Goal: Task Accomplishment & Management: Manage account settings

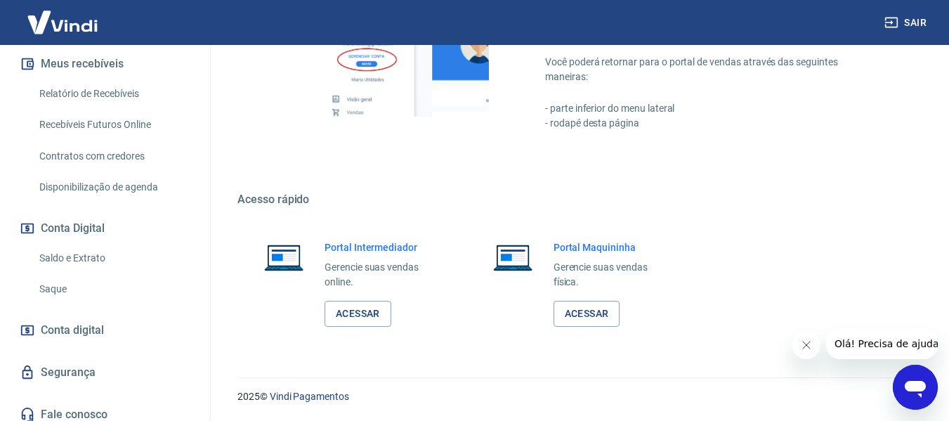
scroll to position [312, 0]
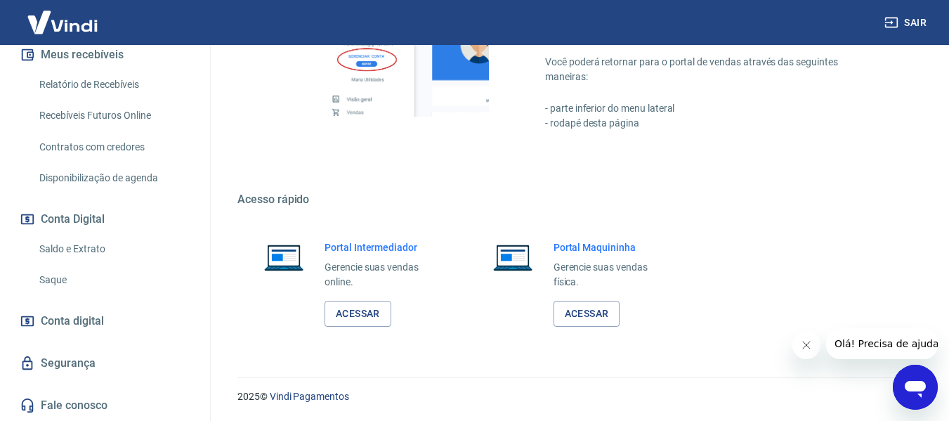
click at [78, 250] on link "Saldo e Extrato" at bounding box center [113, 249] width 159 height 29
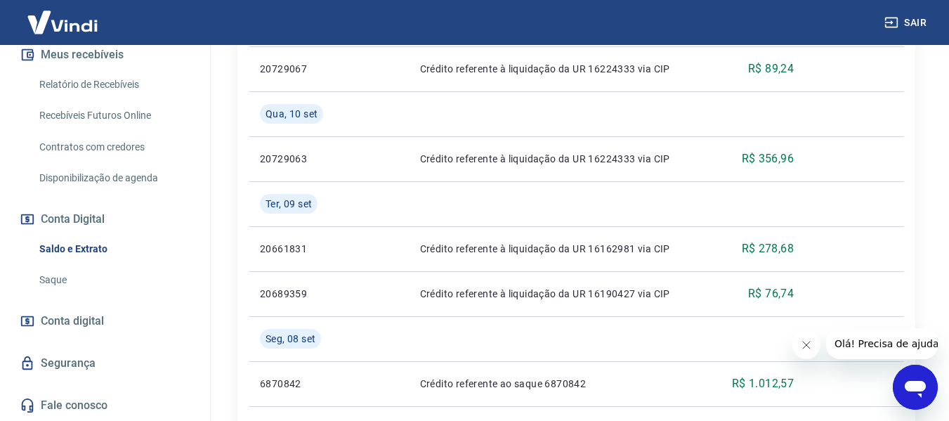
scroll to position [492, 0]
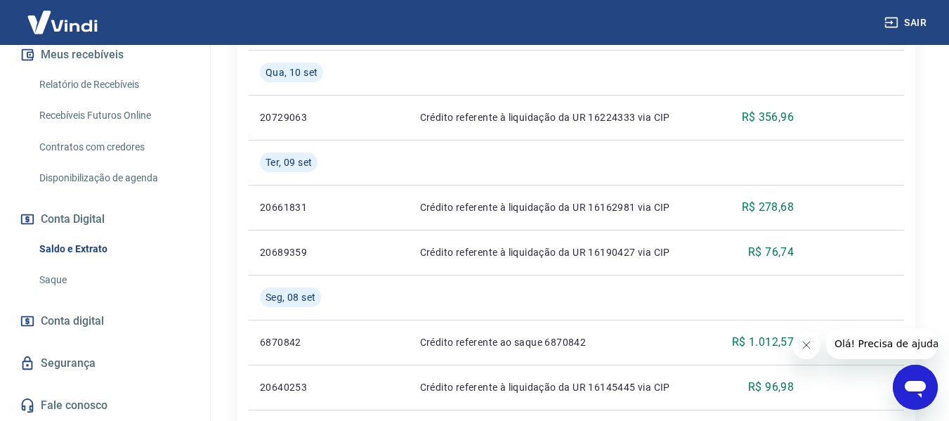
click at [53, 282] on link "Saque" at bounding box center [113, 279] width 159 height 29
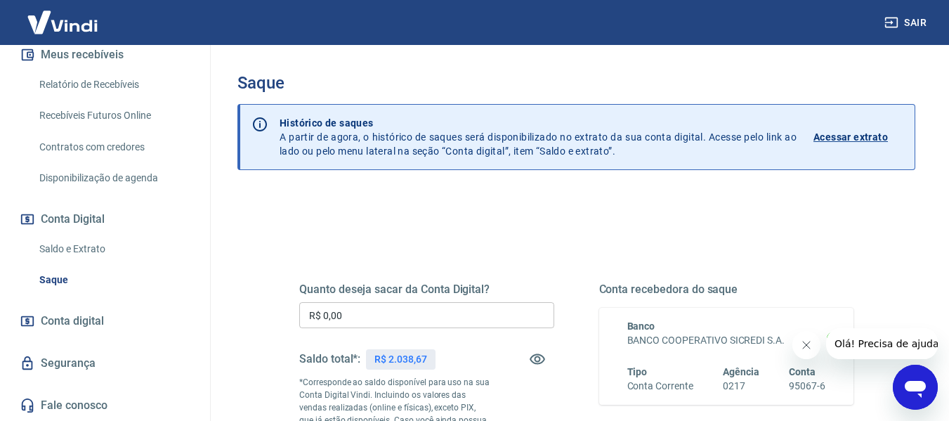
click at [68, 242] on link "Saldo e Extrato" at bounding box center [113, 249] width 159 height 29
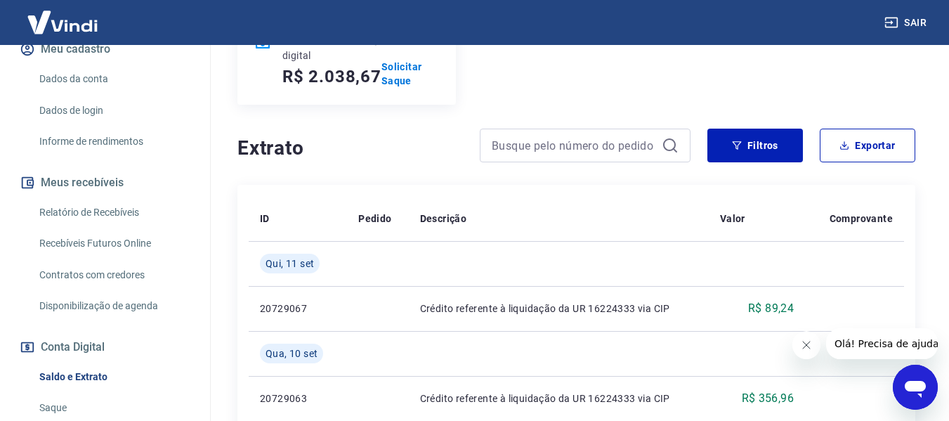
scroll to position [172, 0]
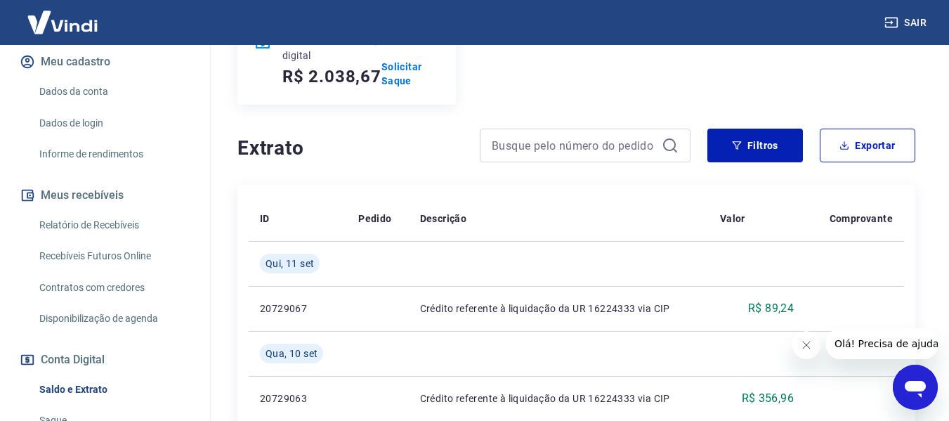
click at [121, 227] on link "Relatório de Recebíveis" at bounding box center [113, 225] width 159 height 29
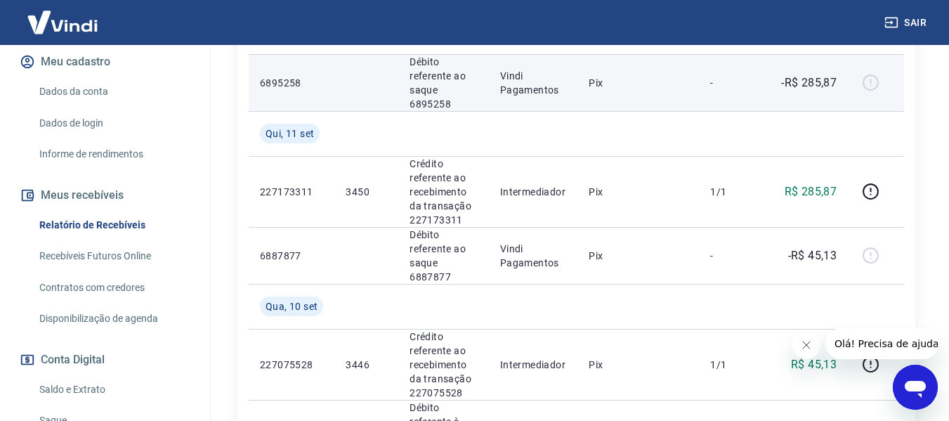
scroll to position [351, 0]
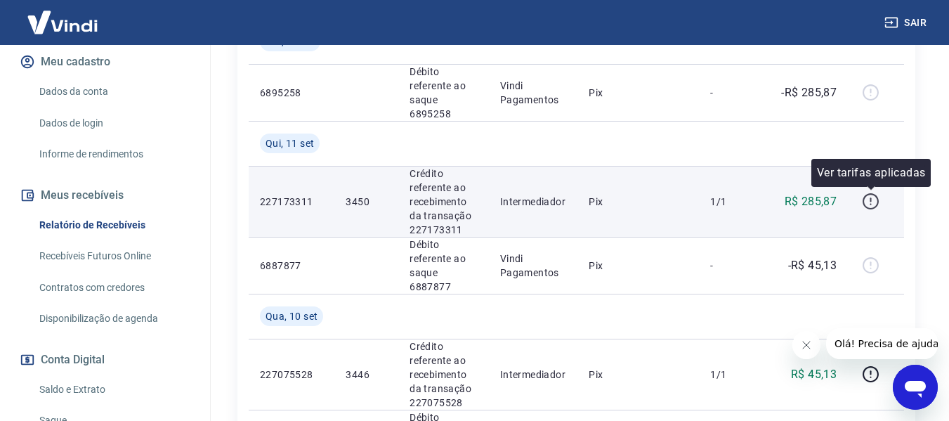
click at [871, 206] on icon "button" at bounding box center [871, 201] width 18 height 18
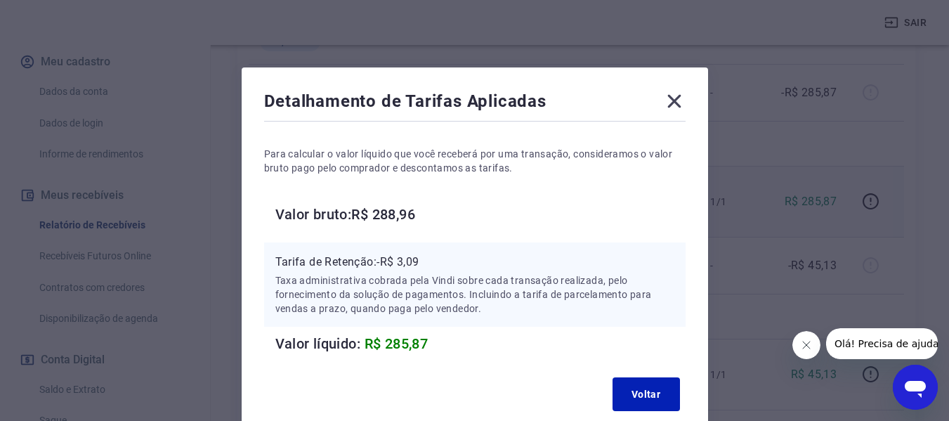
click at [680, 106] on icon at bounding box center [673, 101] width 13 height 13
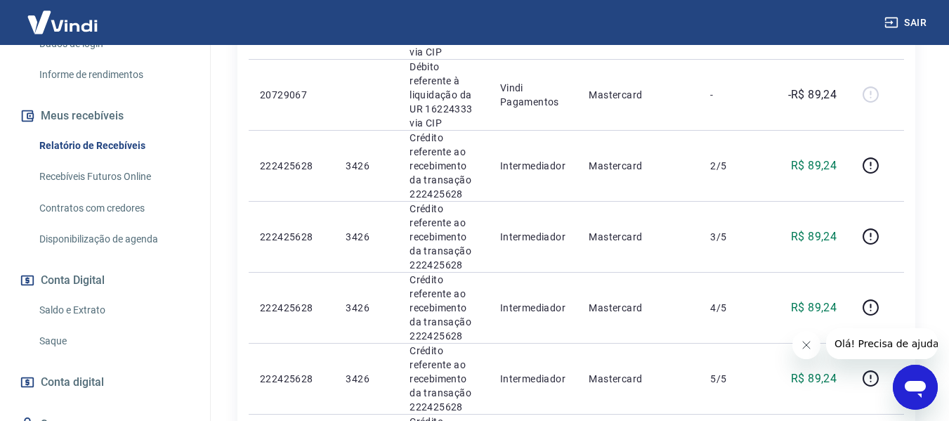
scroll to position [312, 0]
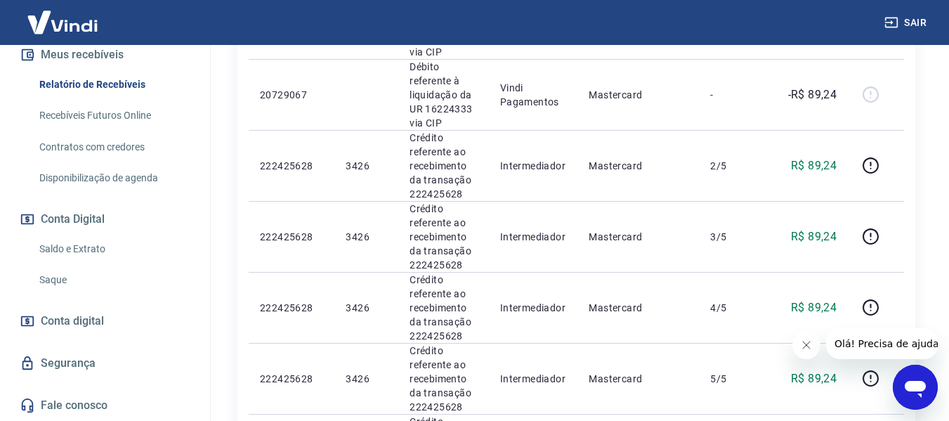
click at [43, 285] on link "Saque" at bounding box center [113, 279] width 159 height 29
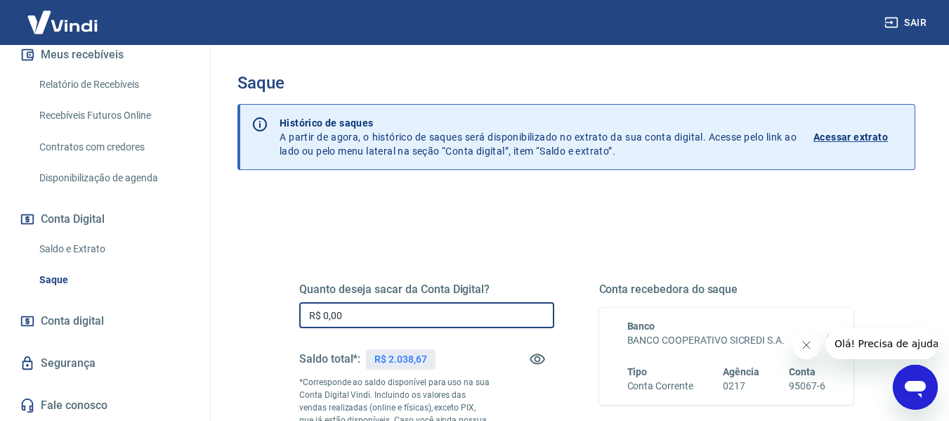
click at [490, 311] on input "R$ 0,00" at bounding box center [426, 315] width 255 height 26
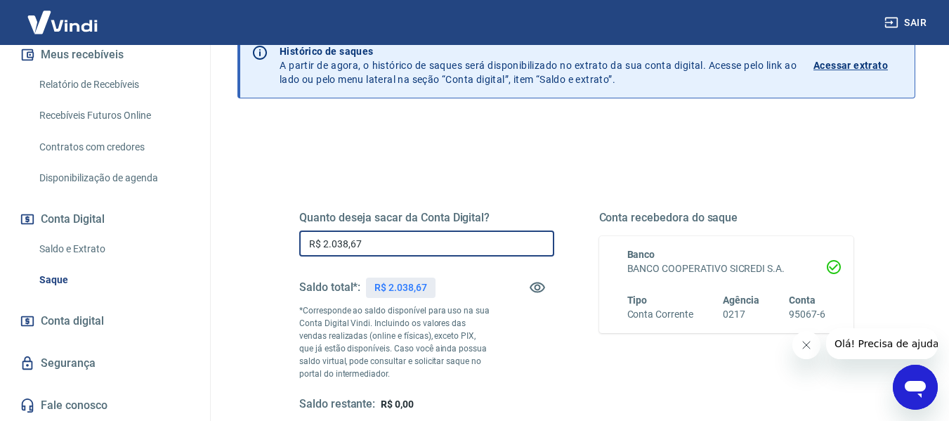
scroll to position [140, 0]
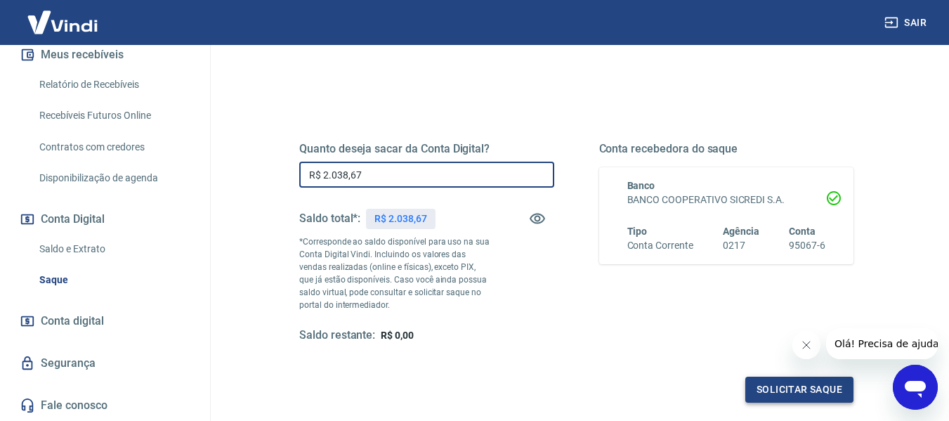
type input "R$ 2.038,67"
click at [789, 393] on button "Solicitar saque" at bounding box center [799, 389] width 108 height 26
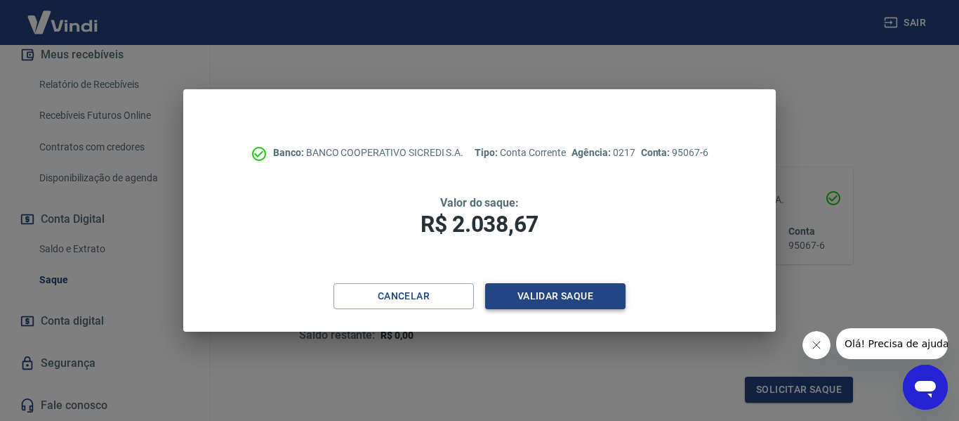
click at [538, 301] on button "Validar saque" at bounding box center [555, 296] width 140 height 26
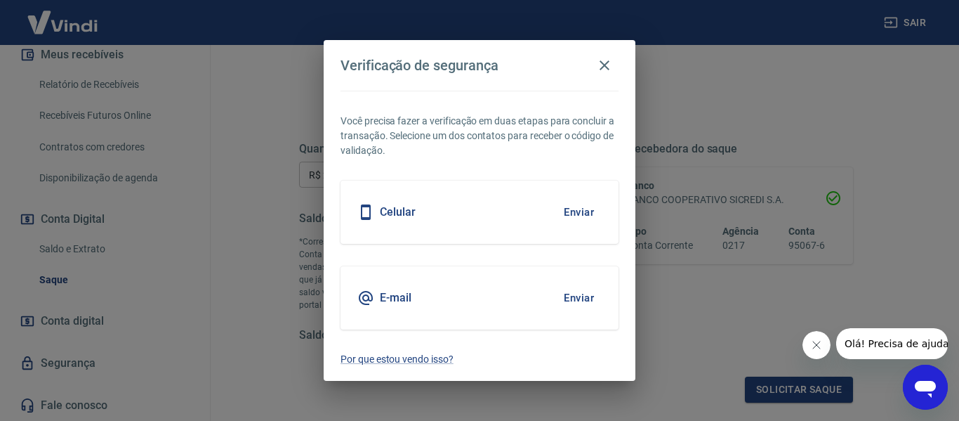
click at [565, 291] on button "Enviar" at bounding box center [579, 297] width 46 height 29
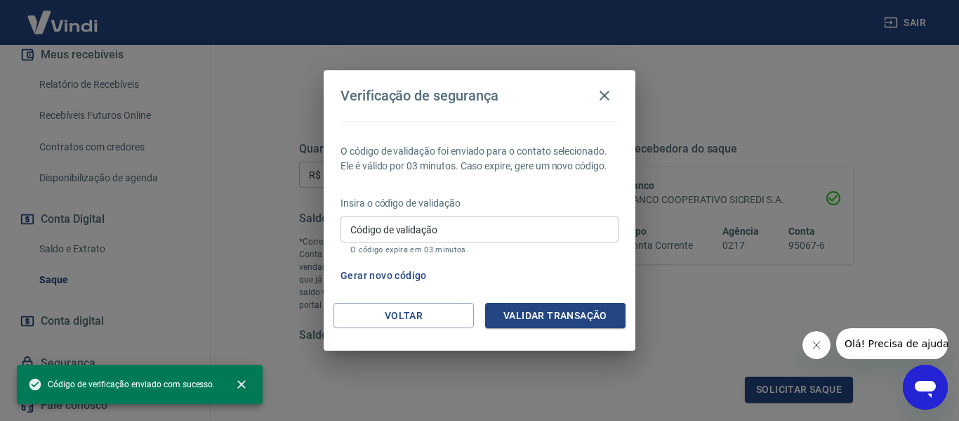
click at [587, 241] on input "Código de validação" at bounding box center [480, 229] width 278 height 26
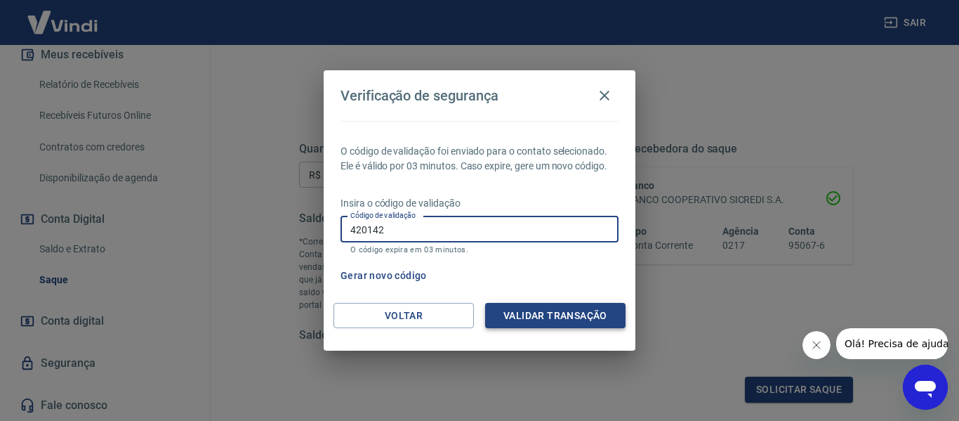
type input "420142"
click at [523, 322] on button "Validar transação" at bounding box center [555, 316] width 140 height 26
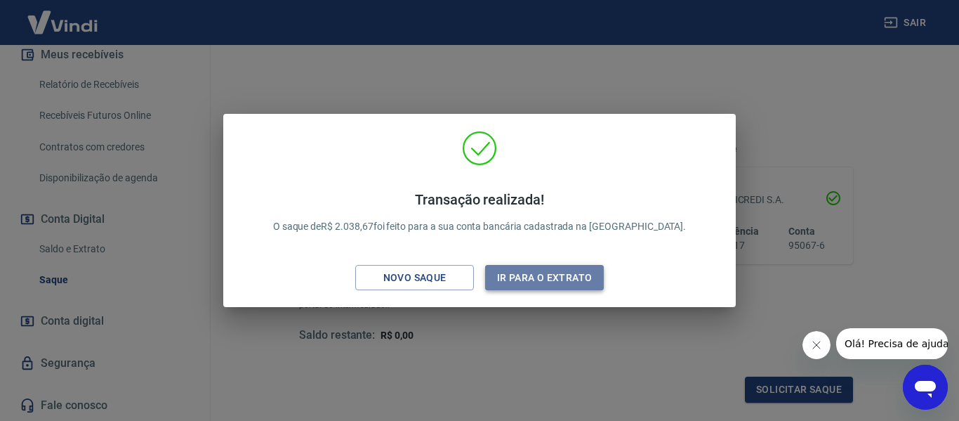
click at [550, 288] on button "Ir para o extrato" at bounding box center [544, 278] width 119 height 26
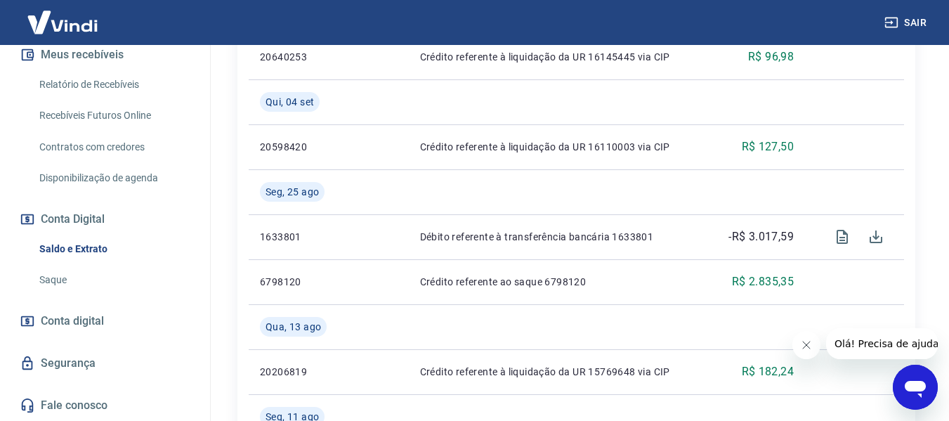
scroll to position [899, 0]
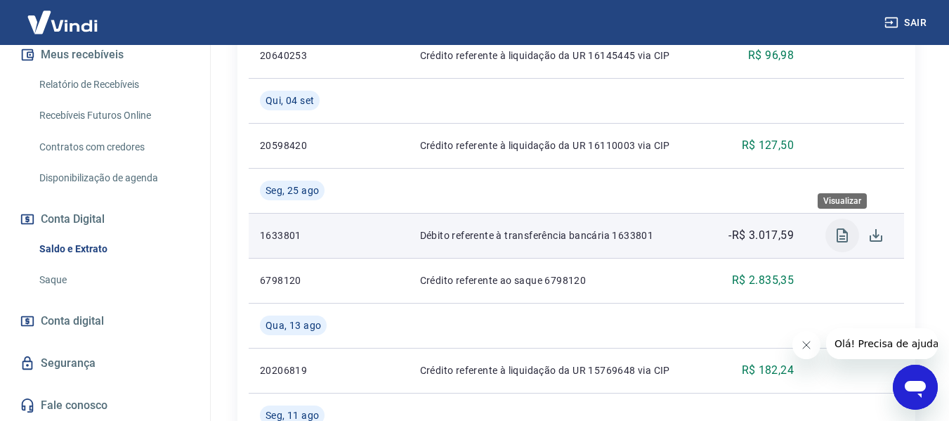
click at [843, 245] on button "Visualizar" at bounding box center [842, 235] width 34 height 34
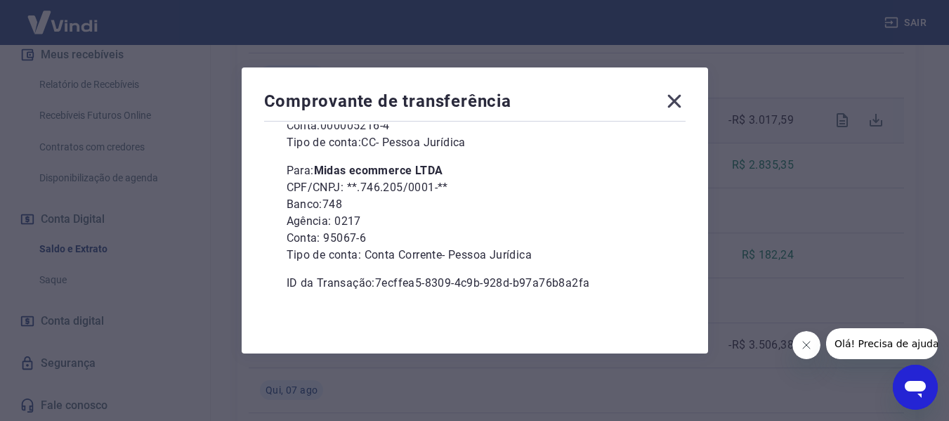
scroll to position [1039, 0]
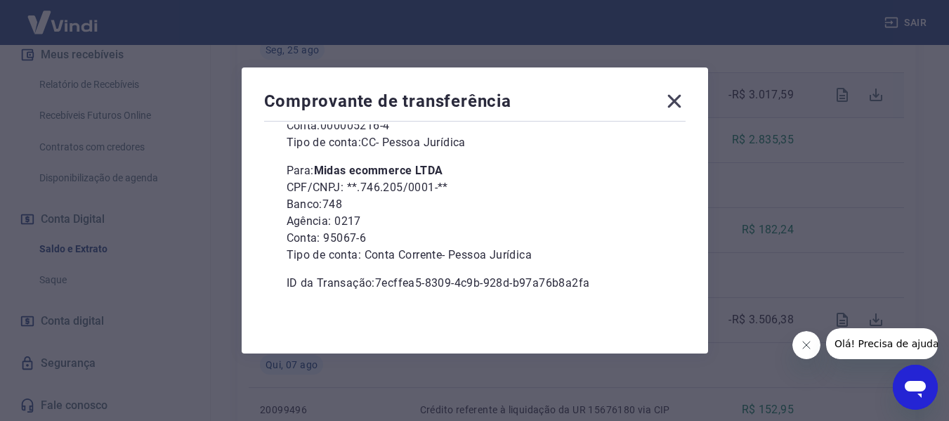
click at [671, 96] on icon at bounding box center [674, 101] width 22 height 22
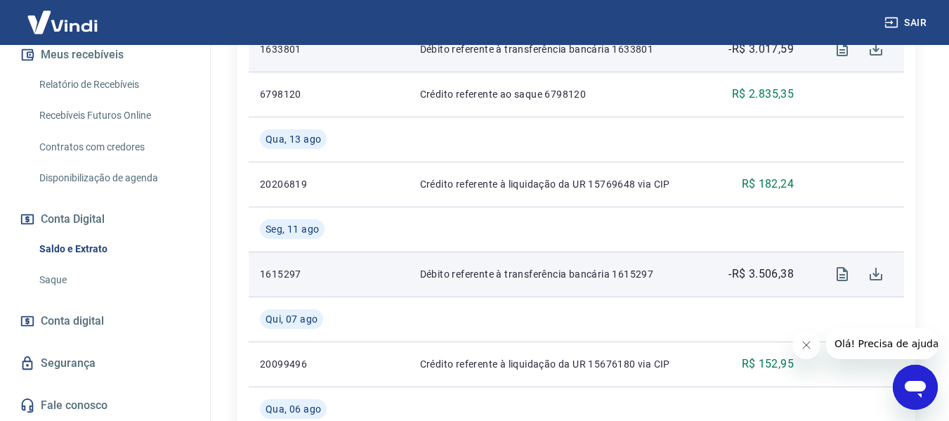
scroll to position [1109, 0]
